Goal: Transaction & Acquisition: Book appointment/travel/reservation

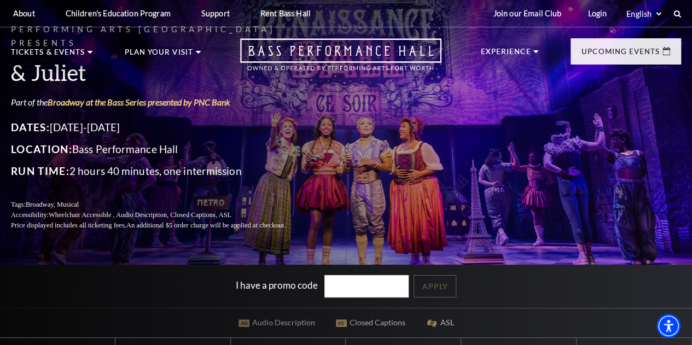
drag, startPoint x: 199, startPoint y: 216, endPoint x: 197, endPoint y: 15, distance: 201.2
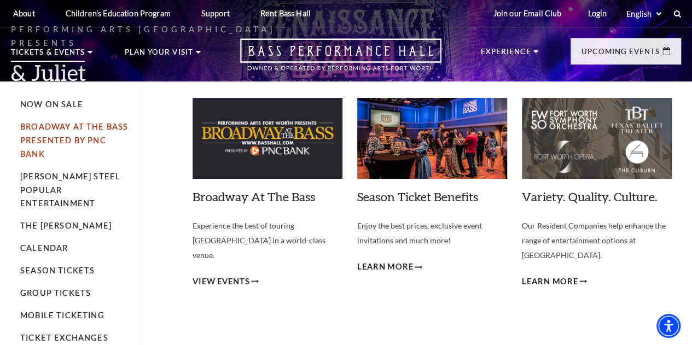
click at [52, 132] on link "Broadway At The Bass presented by PNC Bank" at bounding box center [74, 140] width 108 height 37
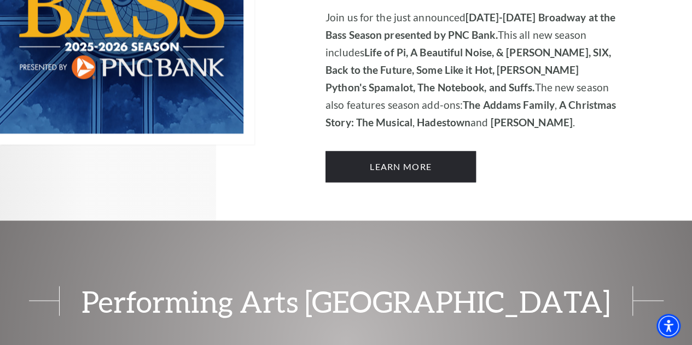
scroll to position [765, 0]
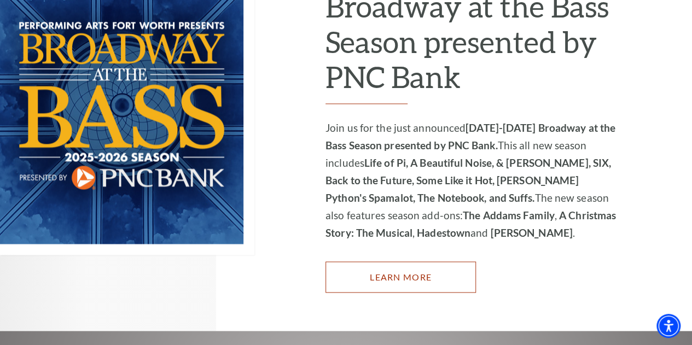
click at [425, 265] on link "Learn More" at bounding box center [400, 276] width 150 height 31
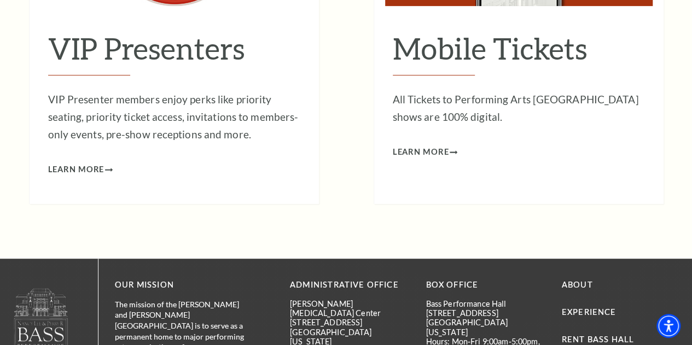
scroll to position [8474, 0]
